Goal: Task Accomplishment & Management: Manage account settings

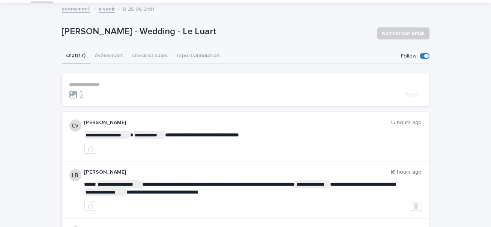
scroll to position [39, 0]
click at [93, 149] on icon "button" at bounding box center [91, 149] width 6 height 6
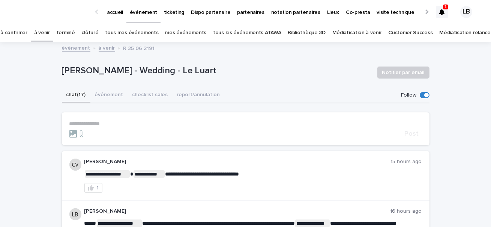
click at [445, 14] on icon at bounding box center [442, 12] width 5 height 6
click at [107, 93] on button "événement" at bounding box center [109, 95] width 38 height 16
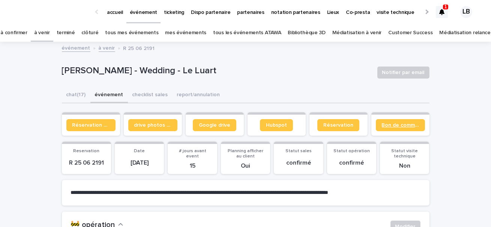
click at [395, 121] on link "Bon de commande" at bounding box center [400, 125] width 49 height 12
click at [446, 12] on div at bounding box center [442, 12] width 12 height 12
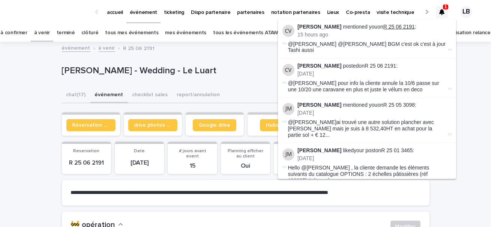
click at [393, 26] on link "R 25 06 2191" at bounding box center [400, 27] width 32 height 6
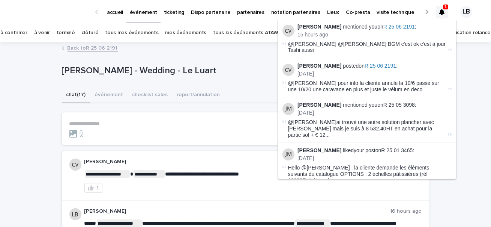
click at [231, 81] on div "[PERSON_NAME] - Wedding - Le Luart Notifier par email" at bounding box center [246, 72] width 368 height 30
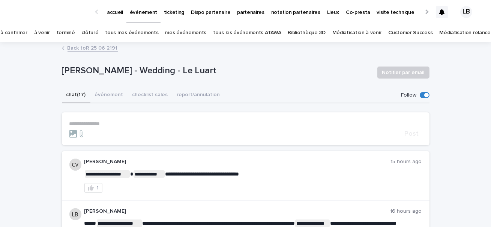
click at [441, 13] on icon at bounding box center [442, 12] width 5 height 6
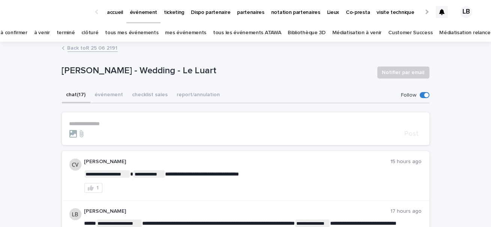
click at [116, 10] on p "accueil" at bounding box center [115, 8] width 16 height 16
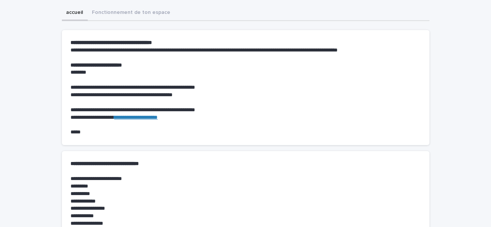
scroll to position [155, 0]
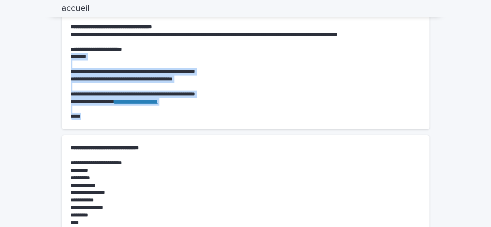
drag, startPoint x: 69, startPoint y: 56, endPoint x: 108, endPoint y: 118, distance: 73.7
click at [108, 118] on section "**********" at bounding box center [246, 71] width 368 height 115
copy div "**********"
